Goal: Information Seeking & Learning: Find specific fact

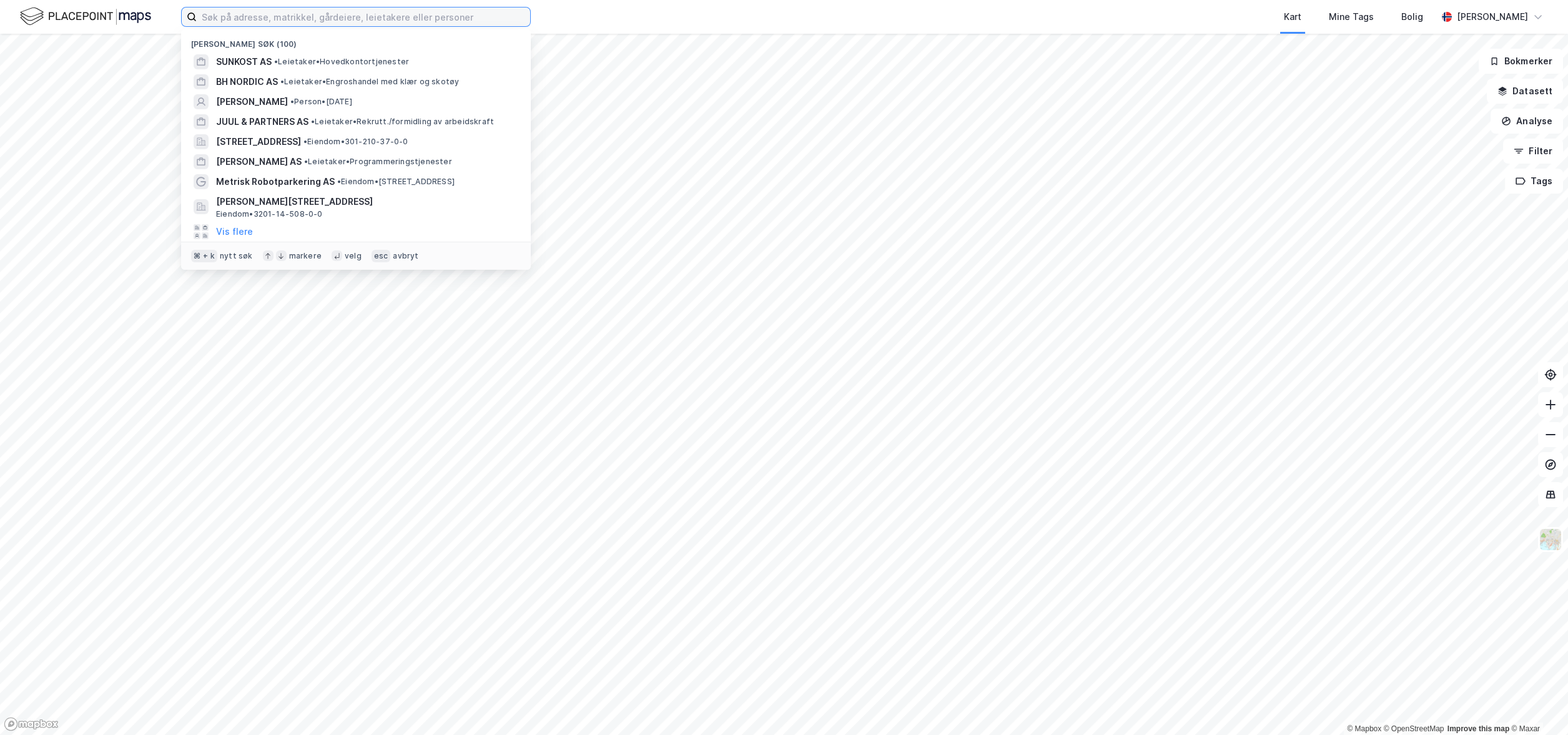
click at [267, 12] on input at bounding box center [363, 16] width 333 height 19
paste input "[PERSON_NAME][STREET_ADDRESS]"
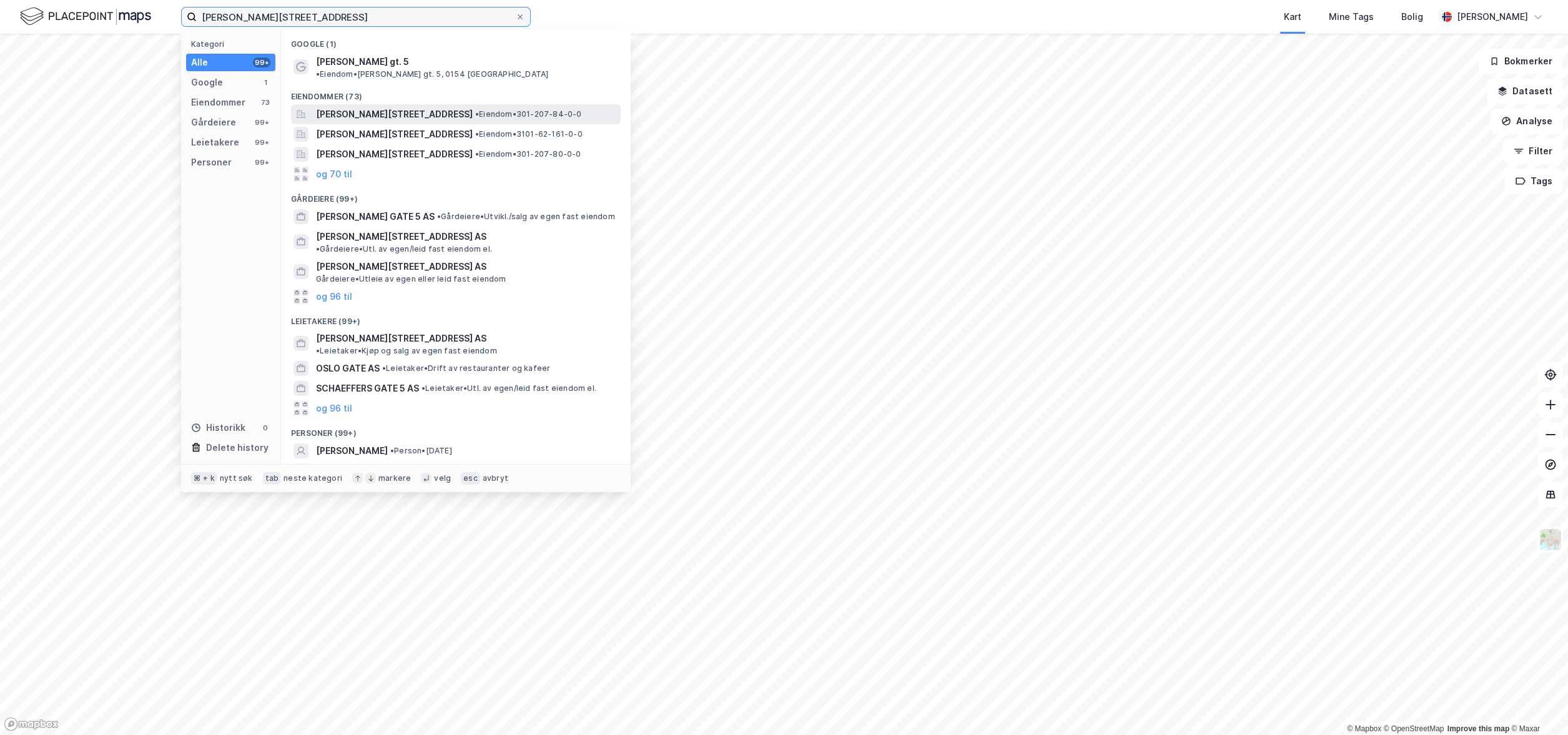
type input "[PERSON_NAME][STREET_ADDRESS]"
click at [362, 107] on span "[PERSON_NAME][STREET_ADDRESS]" at bounding box center [394, 114] width 157 height 15
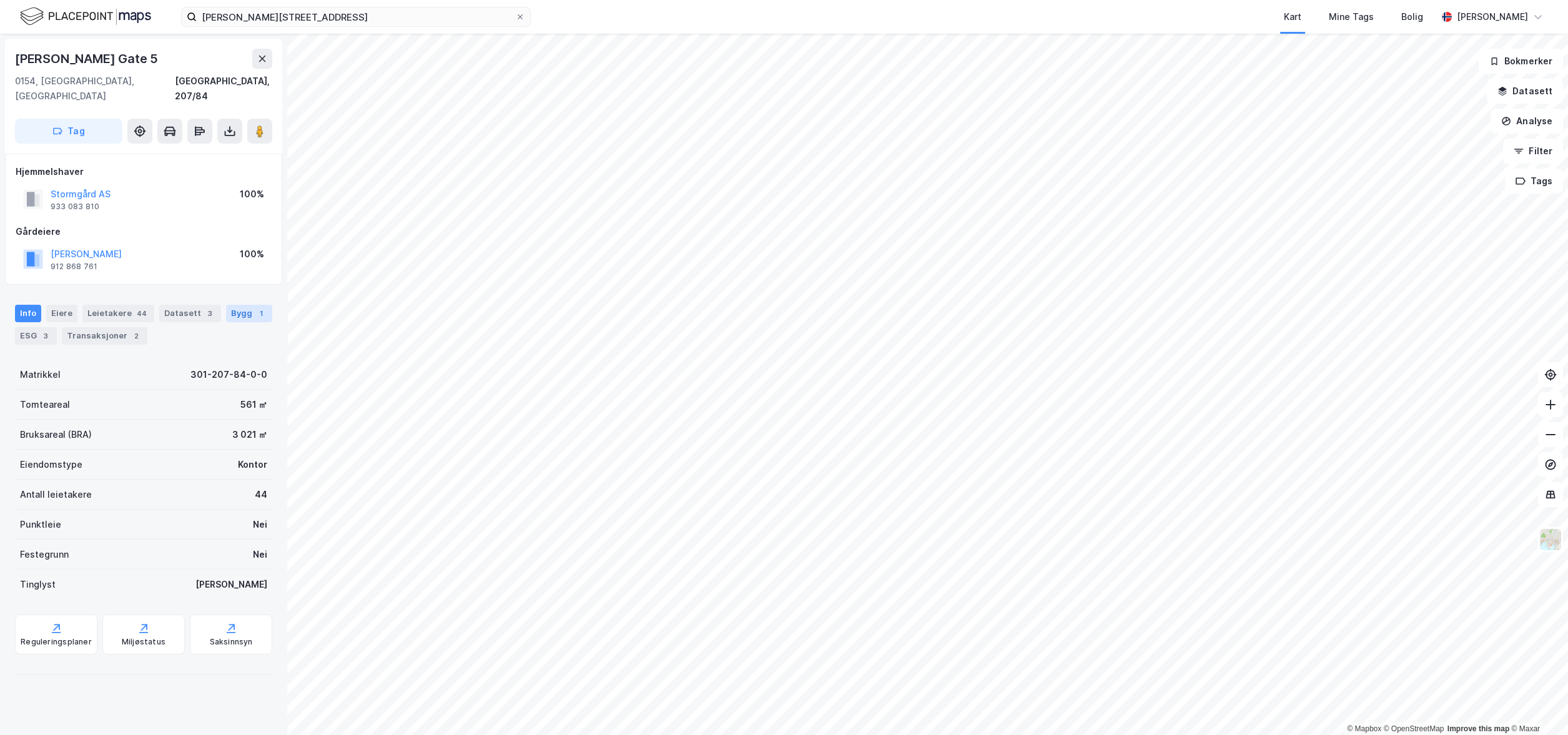
click at [242, 305] on div "Bygg 1" at bounding box center [249, 313] width 47 height 18
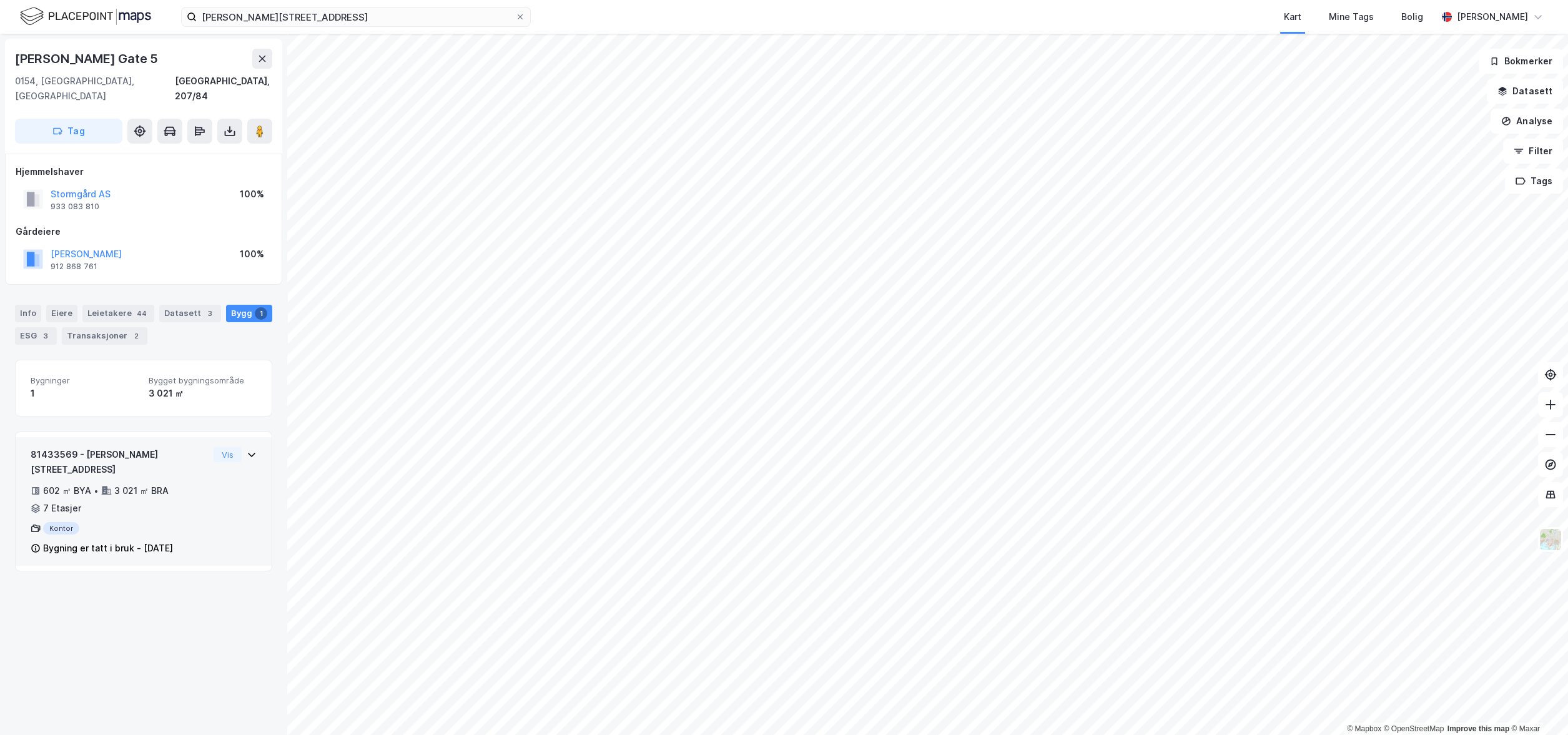
click at [147, 447] on div "81433569 - [PERSON_NAME][STREET_ADDRESS]" at bounding box center [120, 462] width 178 height 30
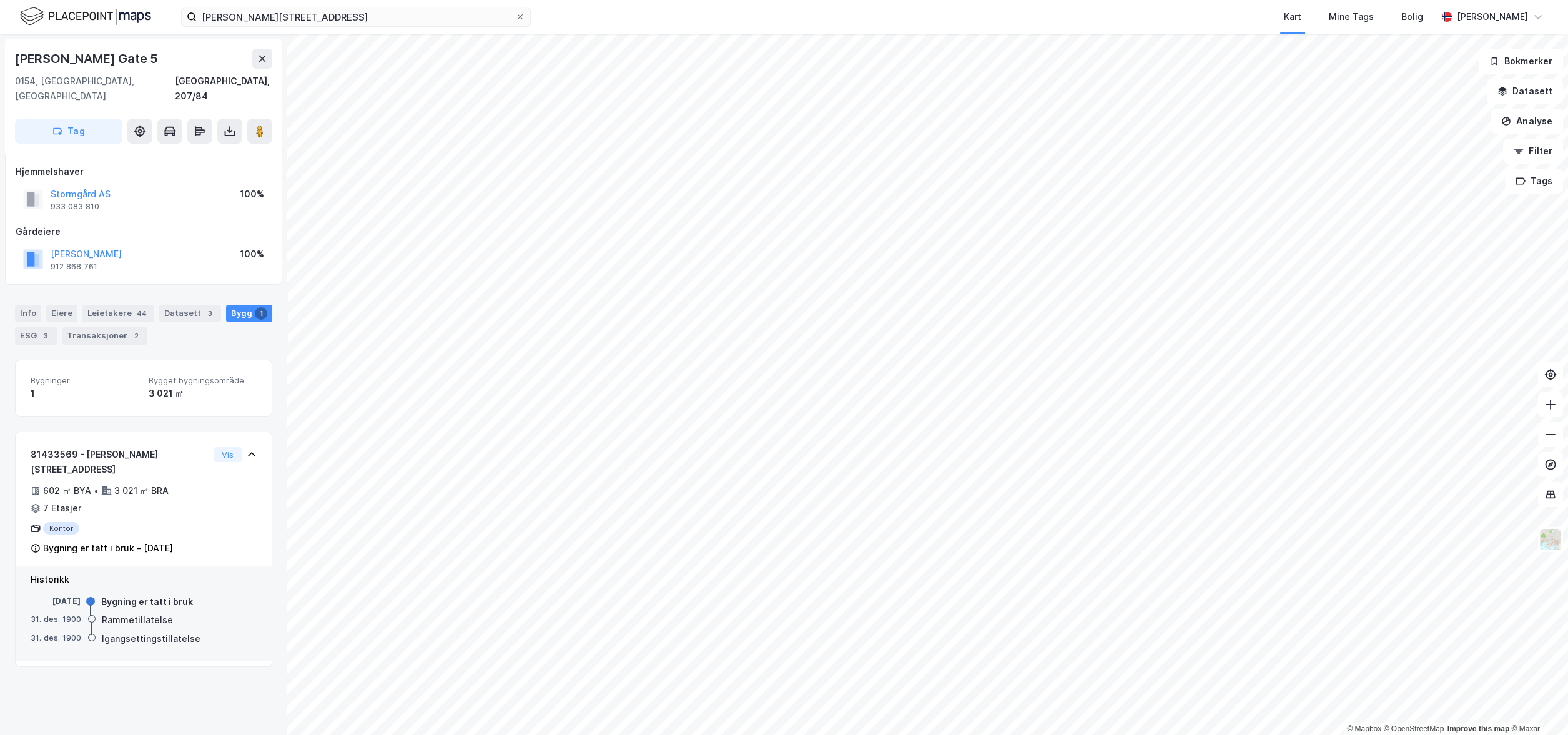
click at [72, 614] on div "31. des. 1900" at bounding box center [56, 619] width 51 height 11
drag, startPoint x: 72, startPoint y: 588, endPoint x: 108, endPoint y: 592, distance: 36.2
click at [72, 614] on div "31. des. 1900" at bounding box center [56, 619] width 51 height 11
copy div "1900"
